Goal: Task Accomplishment & Management: Manage account settings

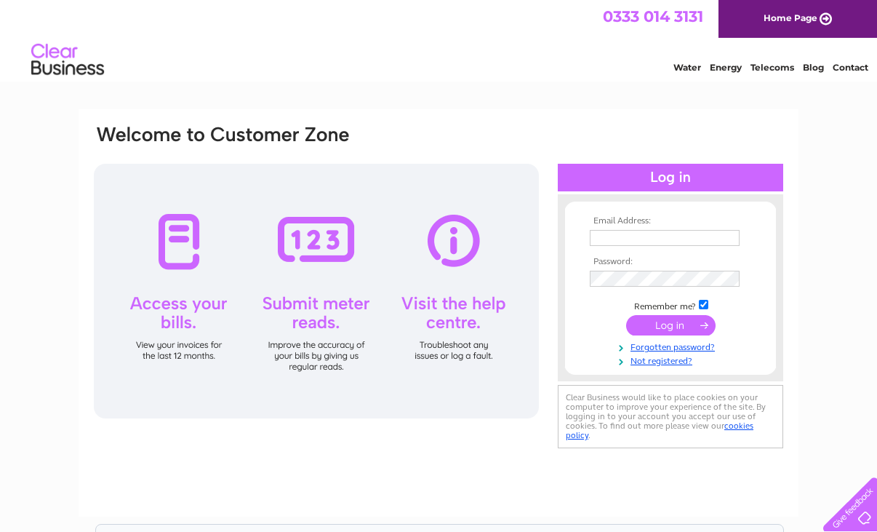
type input "[EMAIL_ADDRESS][DOMAIN_NAME]"
click at [662, 324] on input "submit" at bounding box center [670, 325] width 89 height 20
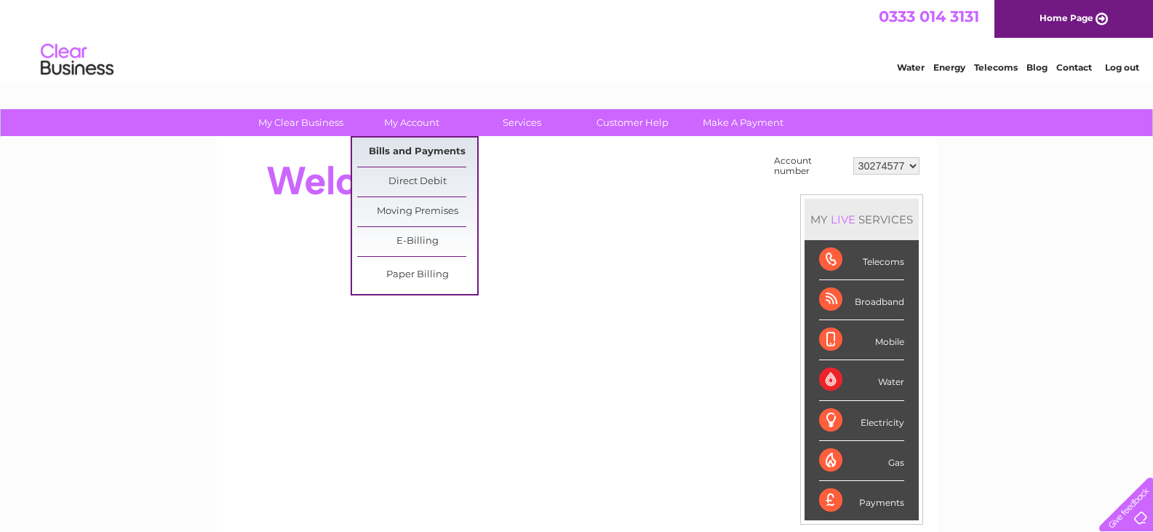
click at [414, 151] on link "Bills and Payments" at bounding box center [417, 151] width 120 height 29
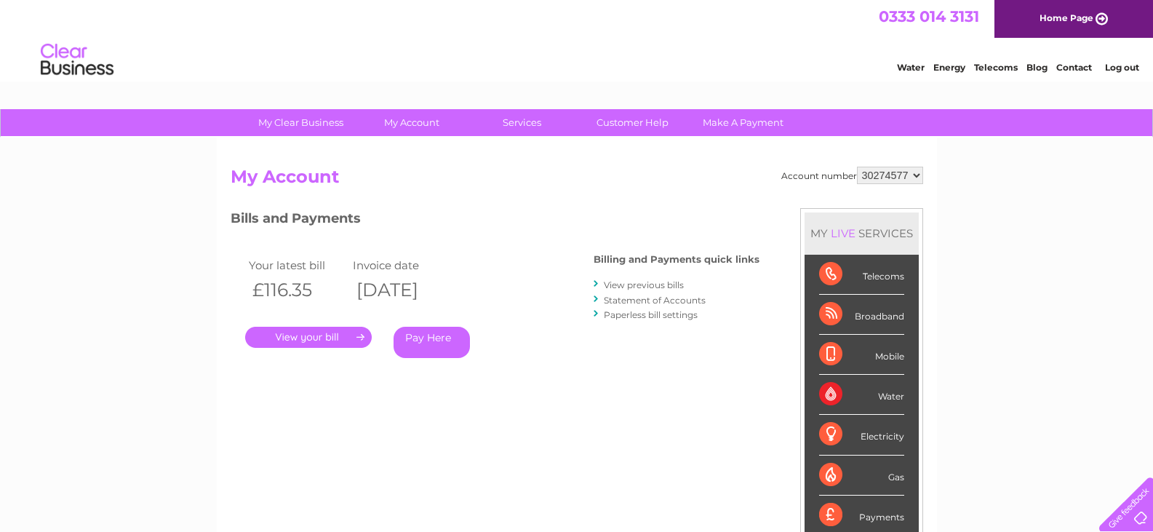
click at [300, 334] on link "." at bounding box center [308, 337] width 127 height 21
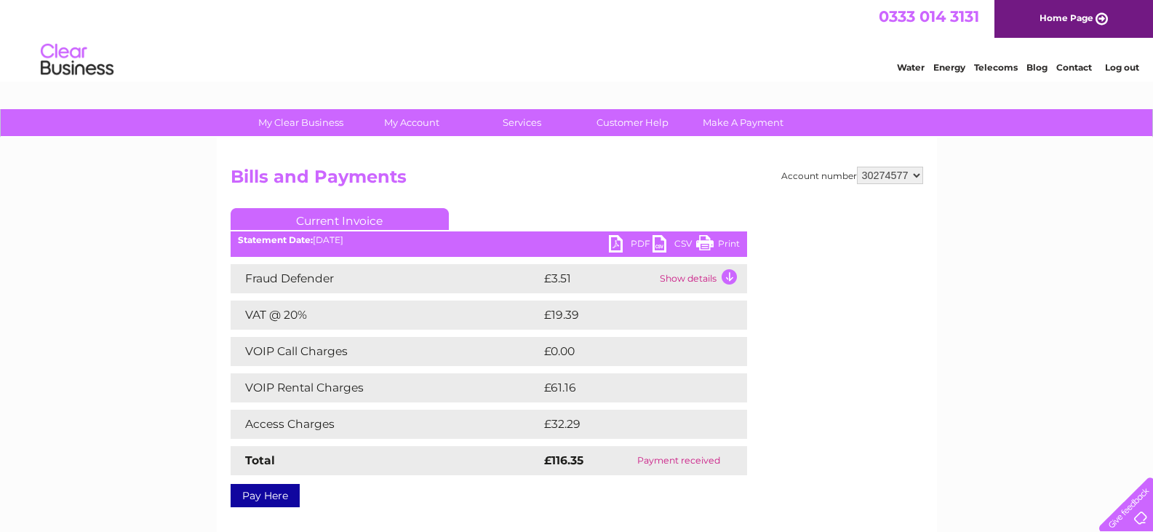
click at [622, 244] on link "PDF" at bounding box center [631, 245] width 44 height 21
